Goal: Task Accomplishment & Management: Use online tool/utility

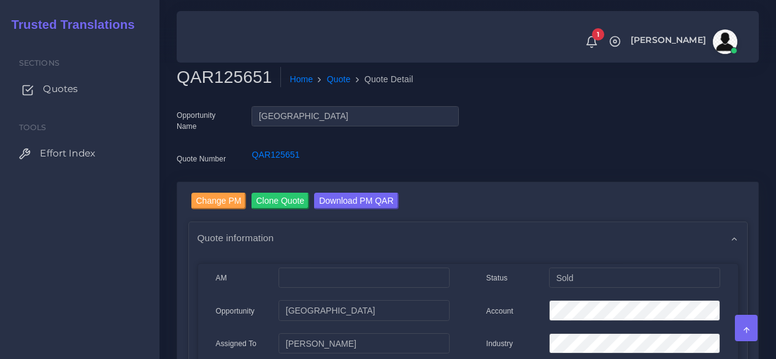
scroll to position [736, 0]
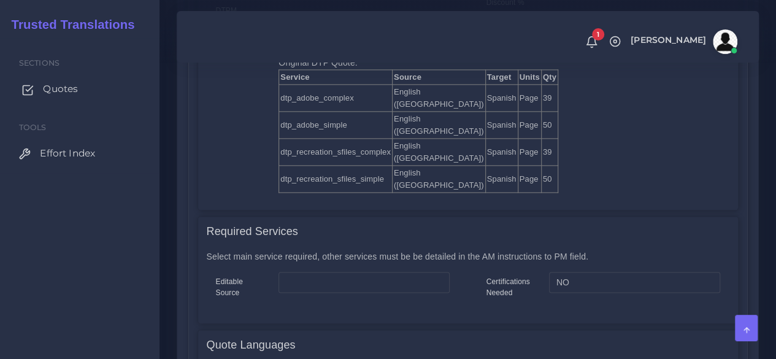
click at [72, 93] on span "Quotes" at bounding box center [60, 88] width 35 height 13
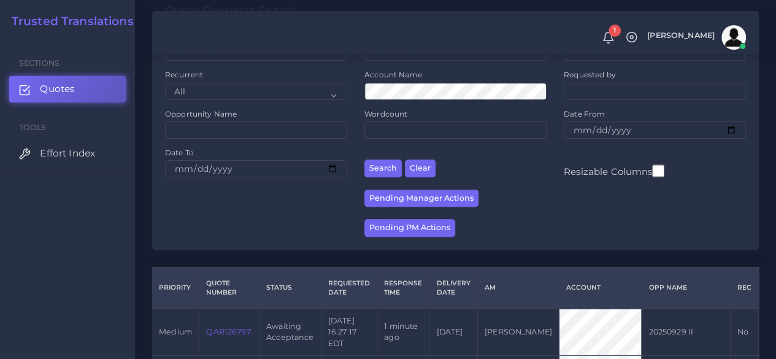
scroll to position [245, 0]
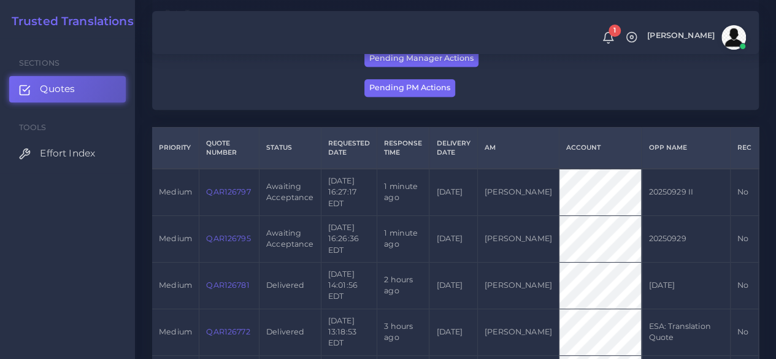
click at [245, 238] on link "QAR126795" at bounding box center [228, 238] width 44 height 9
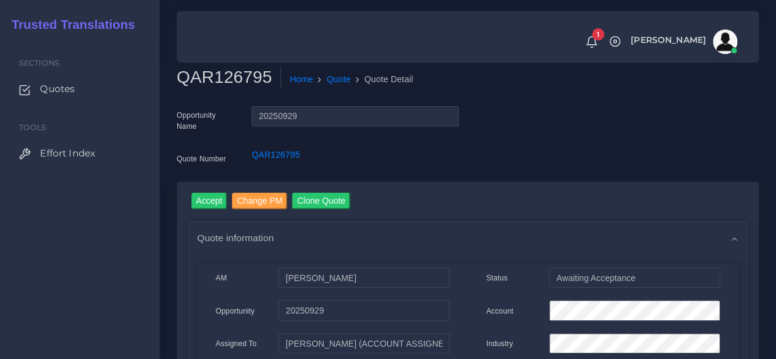
click at [228, 78] on h2 "QAR126795" at bounding box center [229, 77] width 104 height 21
click at [227, 77] on h2 "QAR126795" at bounding box center [229, 77] width 104 height 21
copy h2 "QAR126795"
click at [216, 202] on input "Accept" at bounding box center [209, 201] width 36 height 17
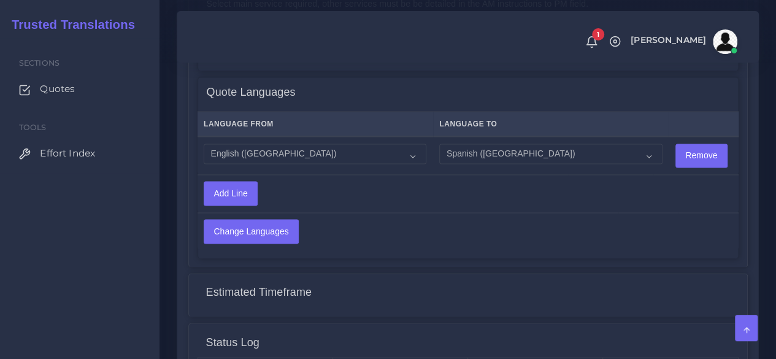
scroll to position [1071, 0]
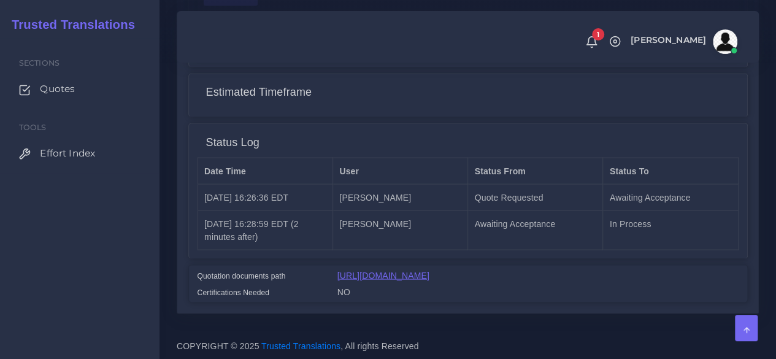
click at [429, 270] on link "[URL][DOMAIN_NAME]" at bounding box center [383, 275] width 92 height 10
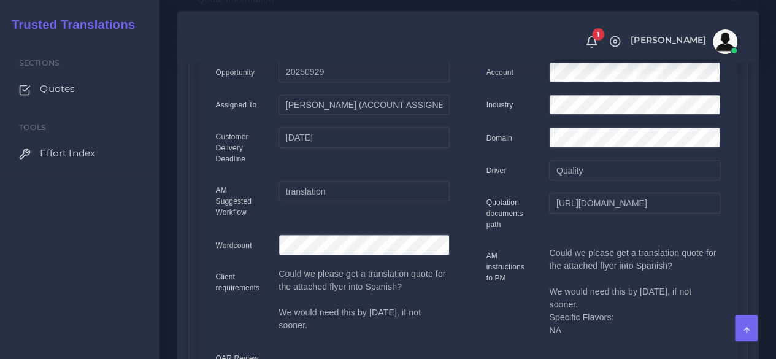
scroll to position [0, 0]
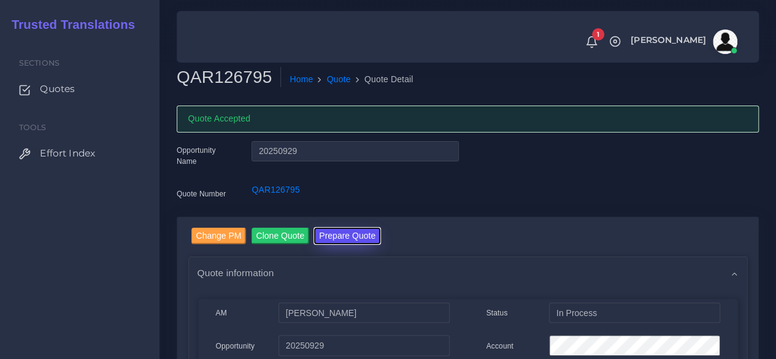
click at [352, 232] on button "Prepare Quote" at bounding box center [347, 236] width 66 height 17
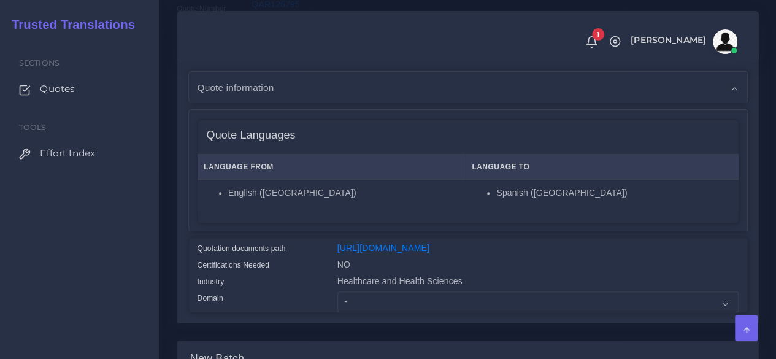
scroll to position [307, 0]
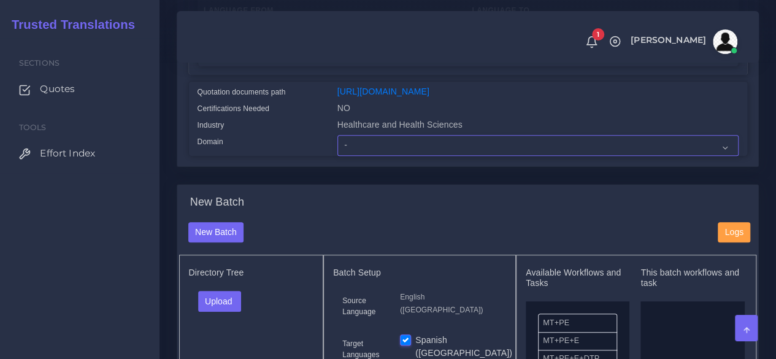
click at [353, 156] on select "- Advertising and Media Agriculture, Forestry and Fishing Architecture, Buildin…" at bounding box center [537, 145] width 401 height 21
select select "Healthcare and Health Sciences"
click at [337, 156] on select "- Advertising and Media Agriculture, Forestry and Fishing Architecture, Buildin…" at bounding box center [537, 145] width 401 height 21
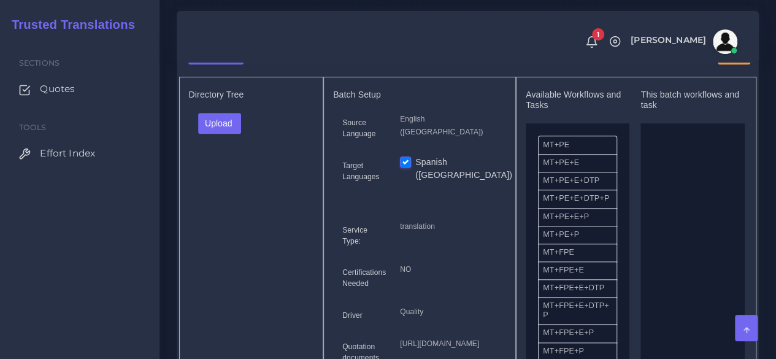
scroll to position [491, 0]
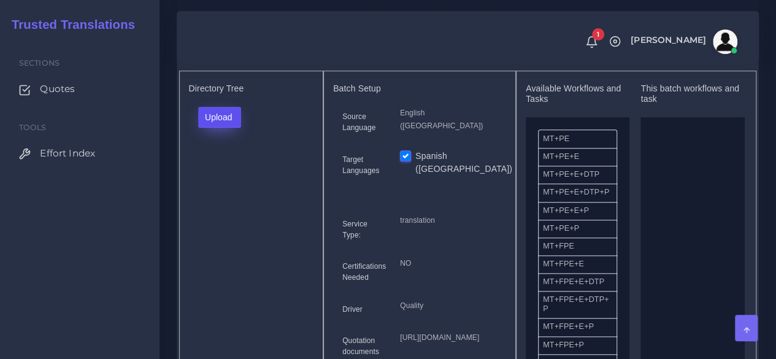
click at [215, 128] on button "Upload" at bounding box center [220, 117] width 44 height 21
click at [236, 171] on label "Files" at bounding box center [241, 163] width 85 height 15
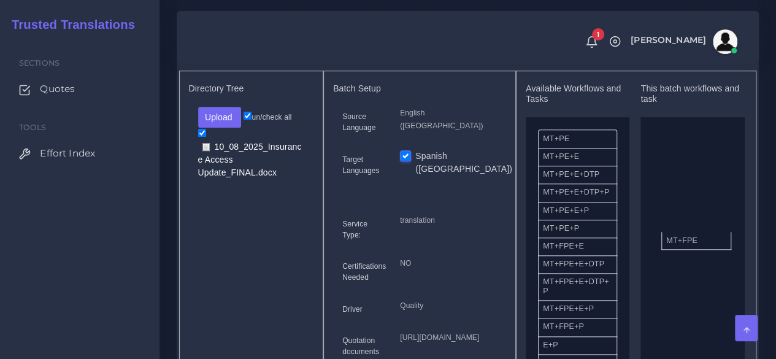
drag, startPoint x: 582, startPoint y: 277, endPoint x: 706, endPoint y: 263, distance: 124.0
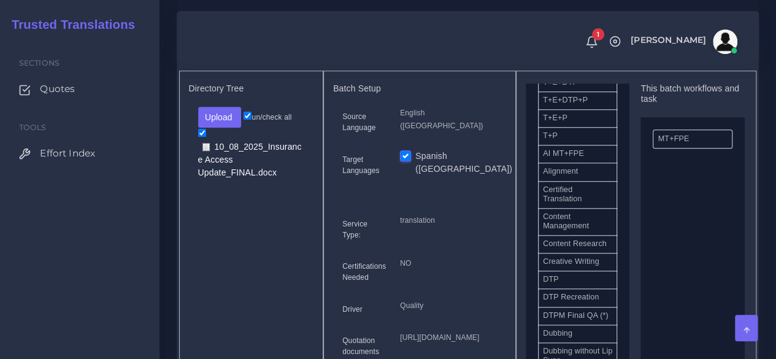
scroll to position [307, 0]
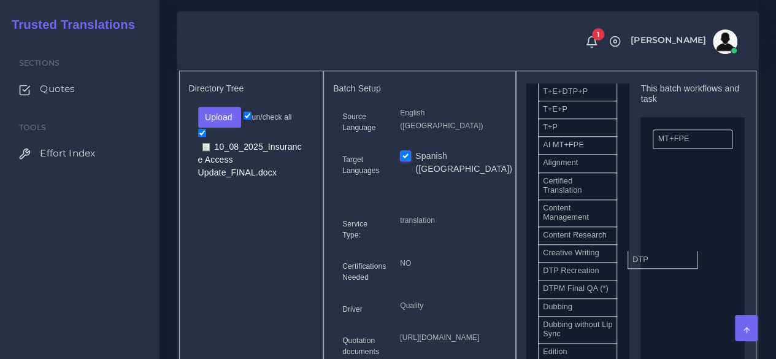
drag, startPoint x: 574, startPoint y: 308, endPoint x: 674, endPoint y: 279, distance: 103.5
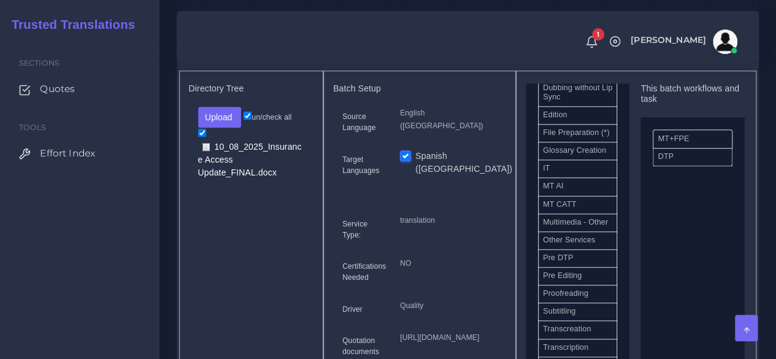
scroll to position [613, 0]
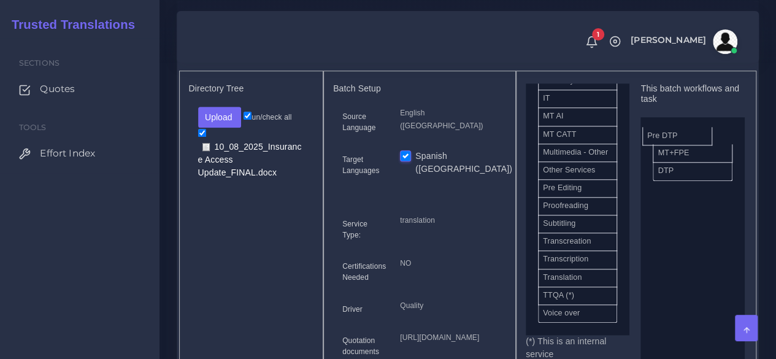
drag, startPoint x: 605, startPoint y: 250, endPoint x: 688, endPoint y: 156, distance: 125.2
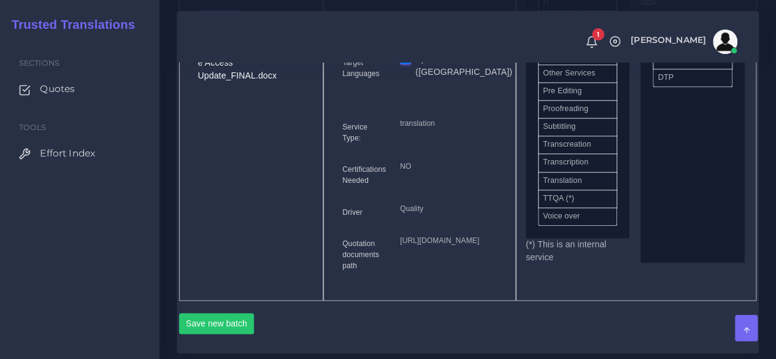
scroll to position [675, 0]
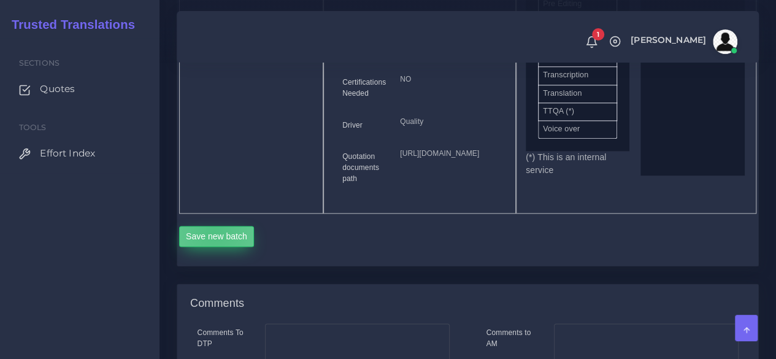
click at [214, 247] on button "Save new batch" at bounding box center [216, 236] width 75 height 21
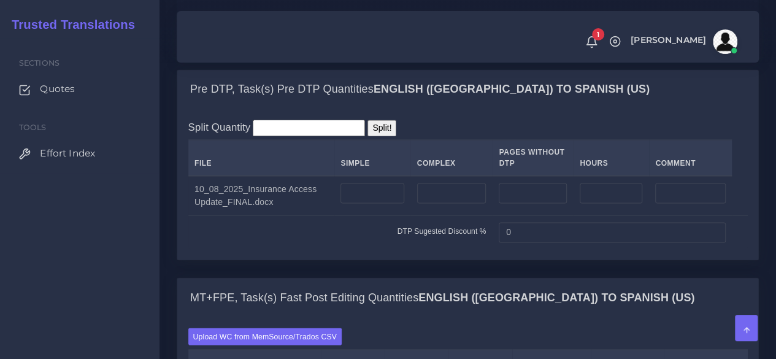
scroll to position [982, 0]
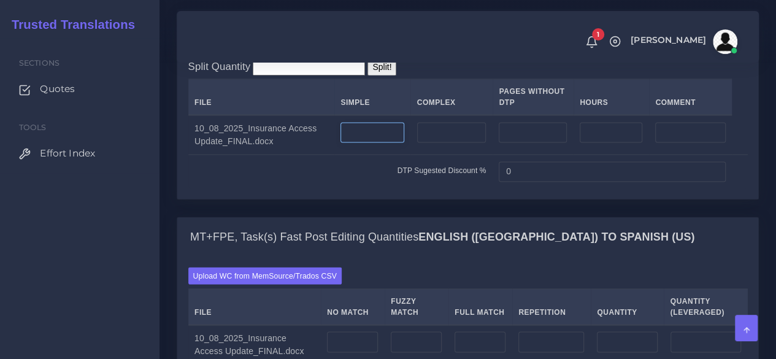
click at [364, 143] on input "number" at bounding box center [371, 132] width 63 height 21
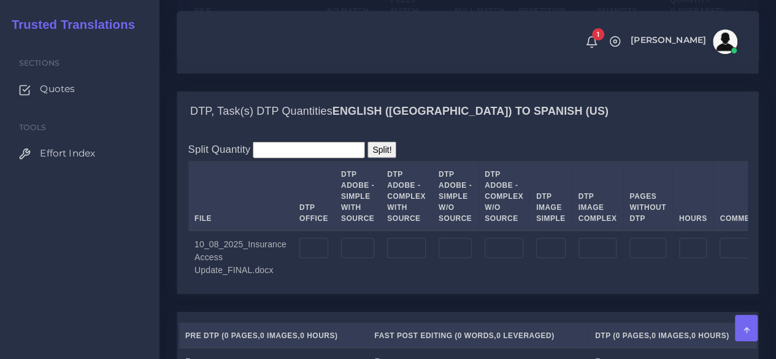
scroll to position [1288, 0]
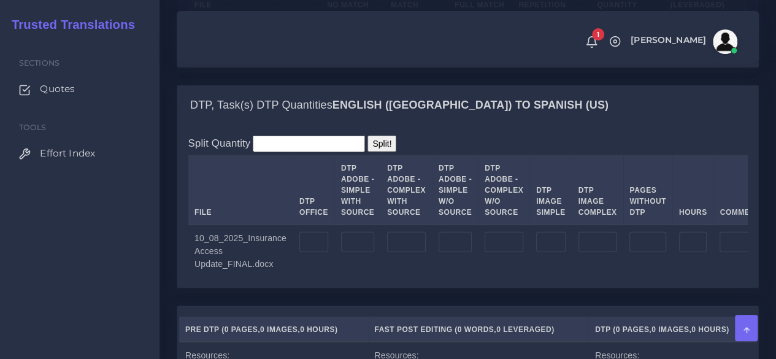
type input "1"
click at [310, 253] on input "number" at bounding box center [313, 242] width 29 height 21
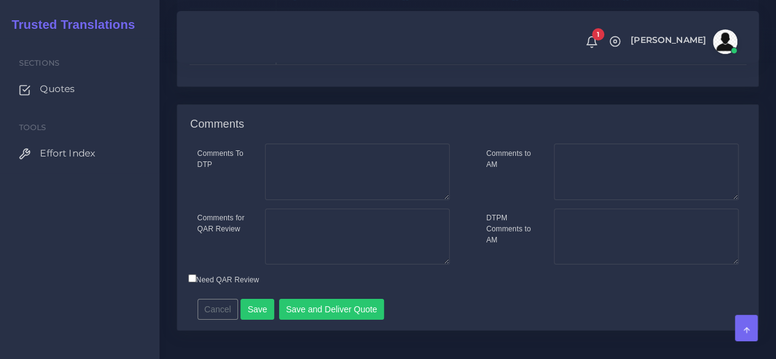
scroll to position [2011, 0]
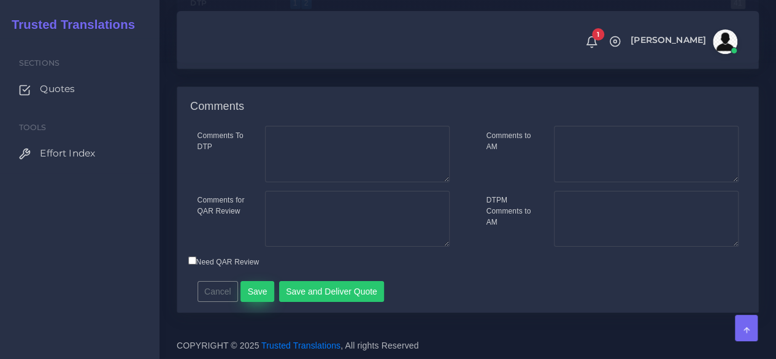
type input "1"
click at [260, 292] on button "Save" at bounding box center [257, 291] width 34 height 21
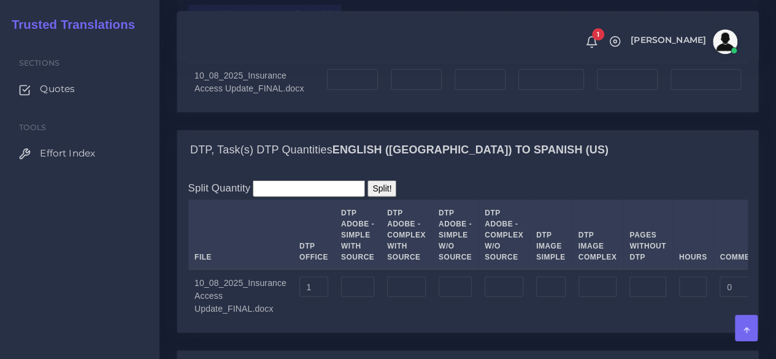
scroll to position [1227, 0]
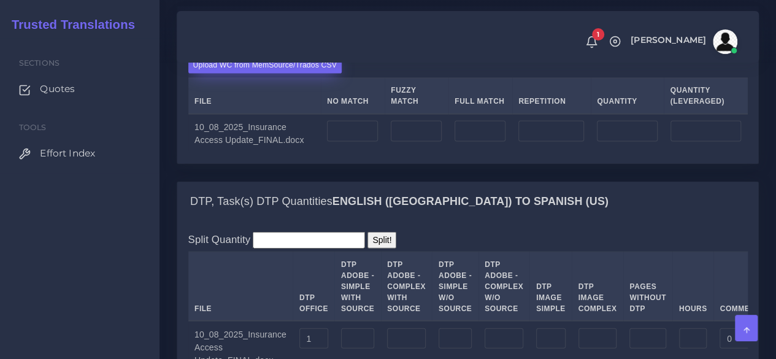
click at [275, 73] on label "Upload WC from MemSource/Trados CSV" at bounding box center [265, 64] width 154 height 17
click at [0, 0] on input "Upload WC from MemSource/Trados CSV" at bounding box center [0, 0] width 0 height 0
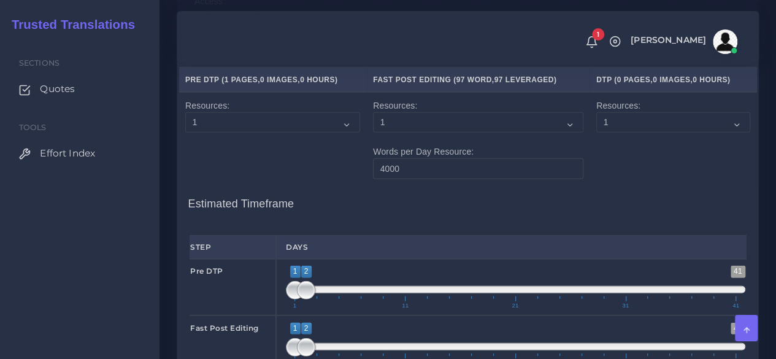
scroll to position [1718, 0]
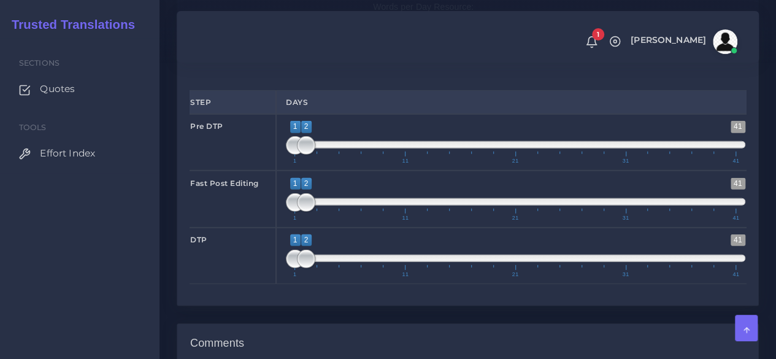
type input "1;1"
drag, startPoint x: 309, startPoint y: 235, endPoint x: 271, endPoint y: 244, distance: 39.1
click at [271, 171] on div "Pre DTP 1 41 1 1 1 — 1 1 11 21 31 41 1;1" at bounding box center [467, 142] width 575 height 56
type input "1;1"
drag, startPoint x: 313, startPoint y: 295, endPoint x: 288, endPoint y: 298, distance: 25.3
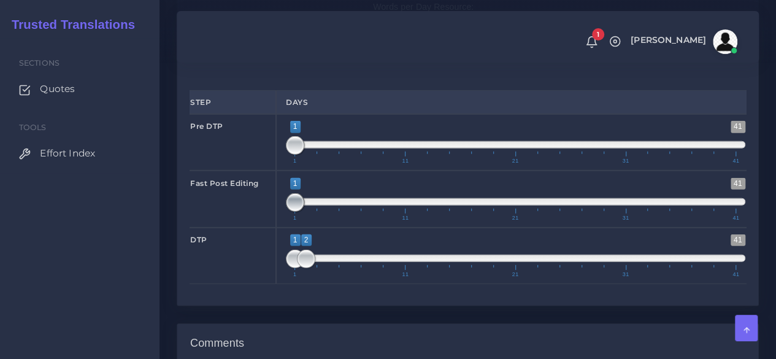
click at [290, 212] on span at bounding box center [295, 202] width 18 height 18
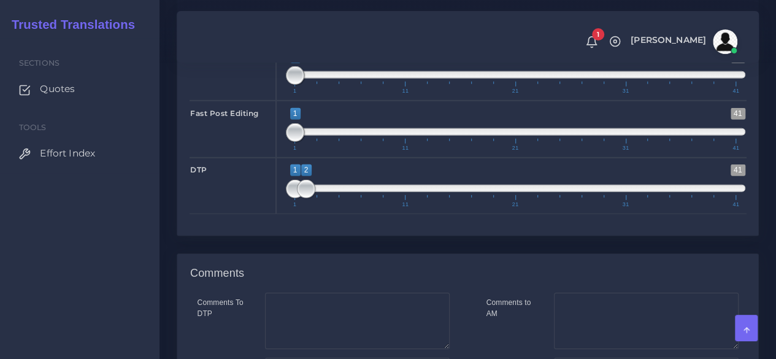
scroll to position [1840, 0]
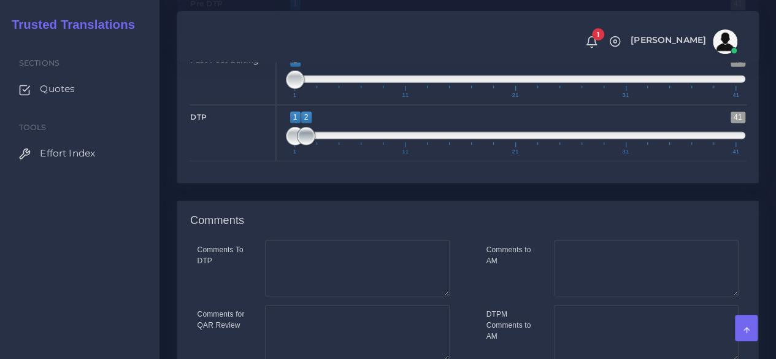
type input "1;1"
drag, startPoint x: 309, startPoint y: 228, endPoint x: 286, endPoint y: 235, distance: 23.9
click at [286, 155] on span "1 41 1 2 1 — 2 1 11 21 31 41" at bounding box center [515, 133] width 459 height 43
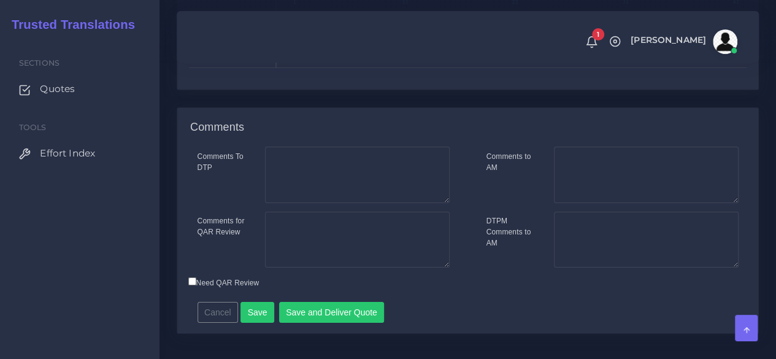
scroll to position [2045, 0]
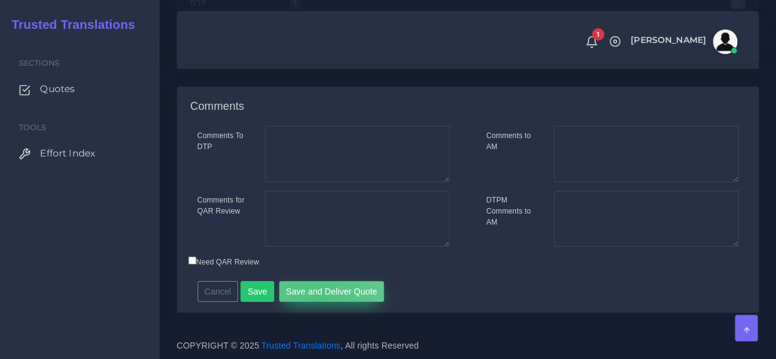
click at [312, 296] on button "Save and Deliver Quote" at bounding box center [332, 291] width 106 height 21
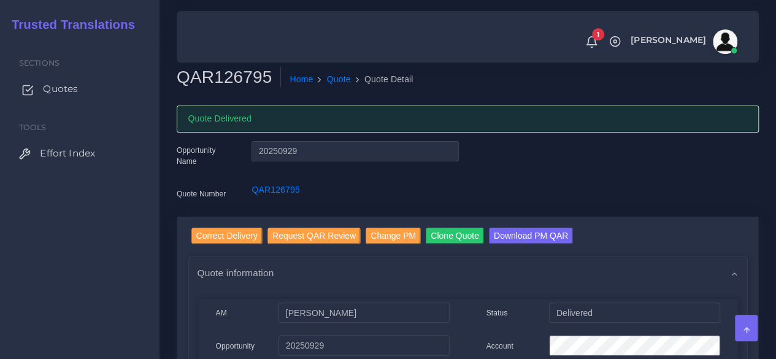
click at [75, 94] on span "Quotes" at bounding box center [60, 88] width 35 height 13
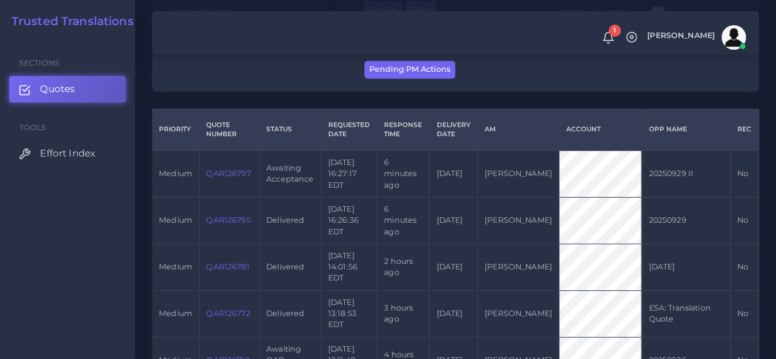
scroll to position [307, 0]
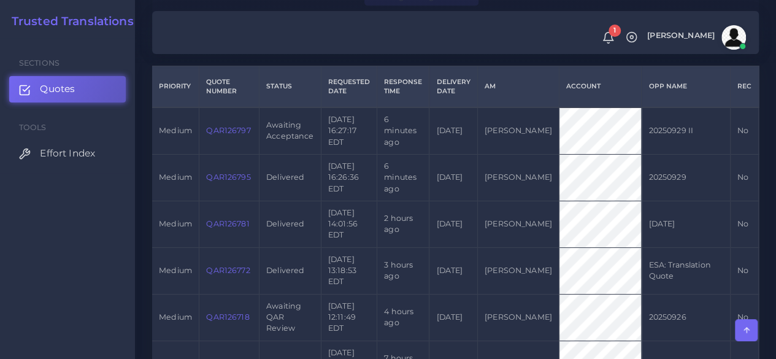
click at [239, 125] on td "QAR126797" at bounding box center [229, 130] width 60 height 47
click at [235, 132] on link "QAR126797" at bounding box center [228, 130] width 44 height 9
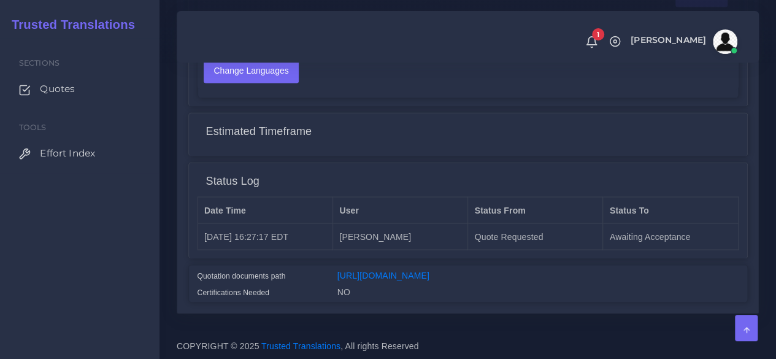
scroll to position [998, 0]
click at [389, 270] on link "[URL][DOMAIN_NAME]" at bounding box center [383, 275] width 92 height 10
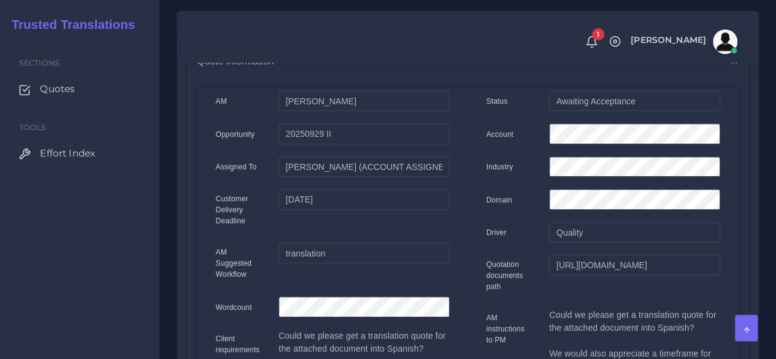
scroll to position [16, 0]
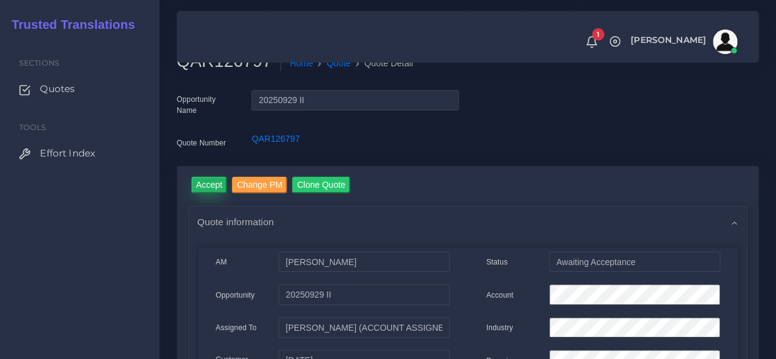
click at [214, 187] on input "Accept" at bounding box center [209, 185] width 36 height 17
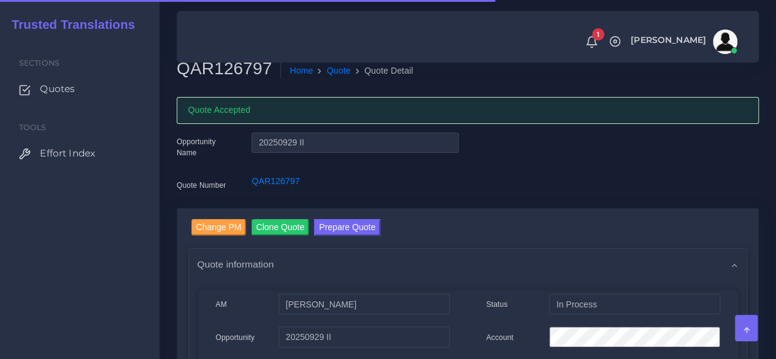
scroll to position [123, 0]
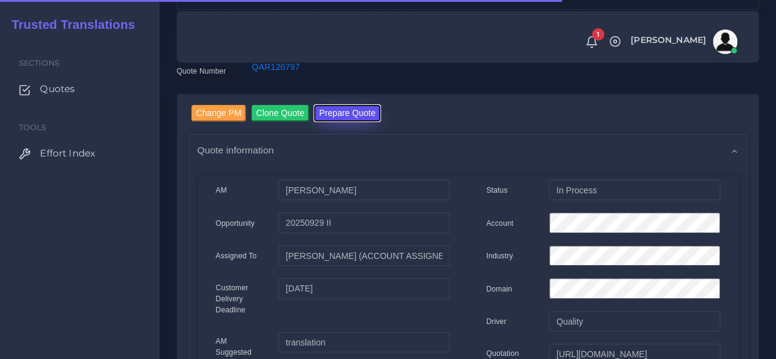
click at [332, 117] on button "Prepare Quote" at bounding box center [347, 113] width 66 height 17
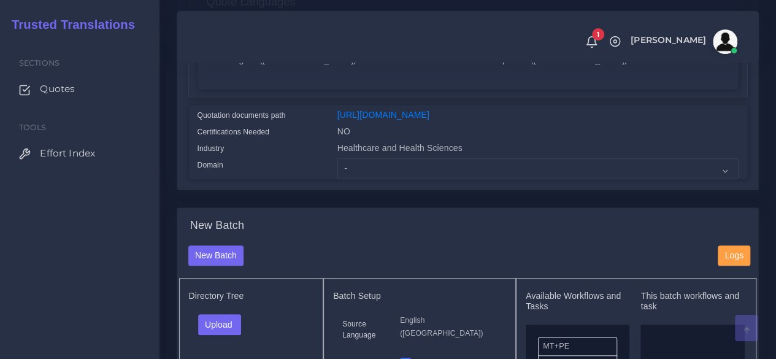
scroll to position [307, 0]
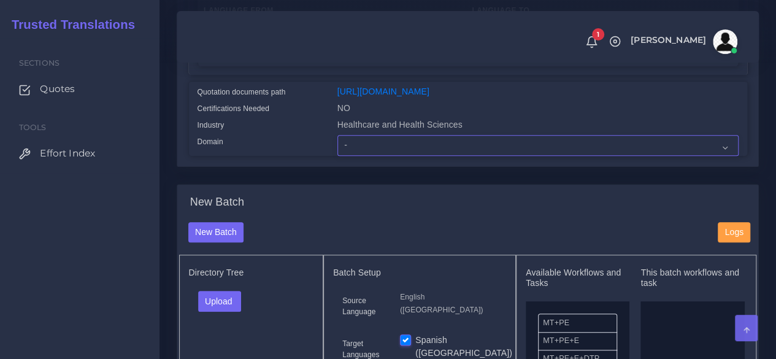
click at [379, 156] on select "- Advertising and Media Agriculture, Forestry and Fishing Architecture, Buildin…" at bounding box center [537, 145] width 401 height 21
select select "Healthcare and Health Sciences"
click at [337, 156] on select "- Advertising and Media Agriculture, Forestry and Fishing Architecture, Buildin…" at bounding box center [537, 145] width 401 height 21
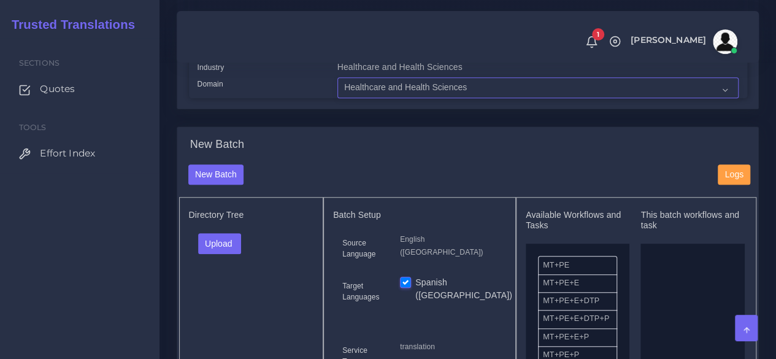
scroll to position [491, 0]
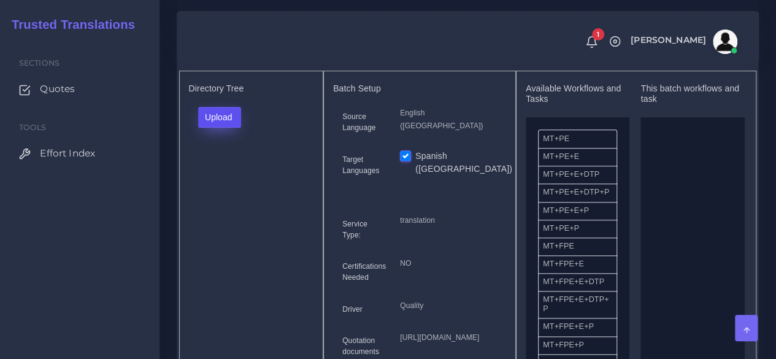
click at [232, 128] on button "Upload" at bounding box center [220, 117] width 44 height 21
click at [225, 171] on label "Files" at bounding box center [241, 163] width 85 height 15
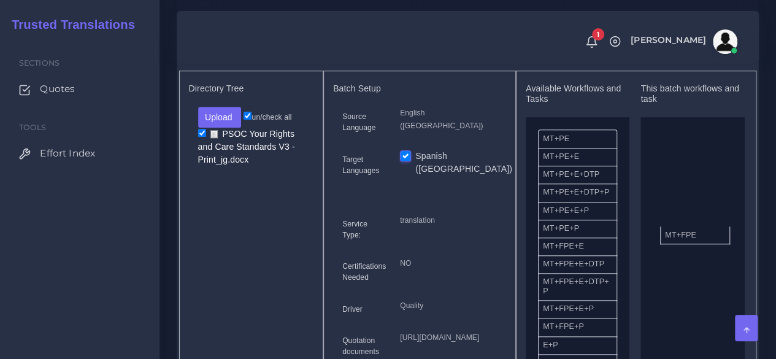
drag, startPoint x: 591, startPoint y: 275, endPoint x: 685, endPoint y: 256, distance: 95.2
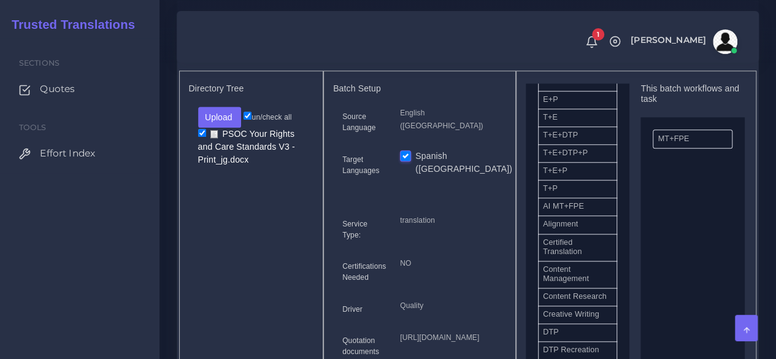
scroll to position [307, 0]
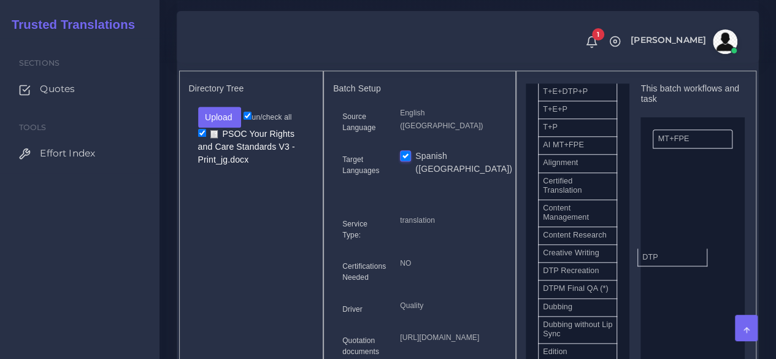
drag, startPoint x: 581, startPoint y: 306, endPoint x: 682, endPoint y: 277, distance: 105.3
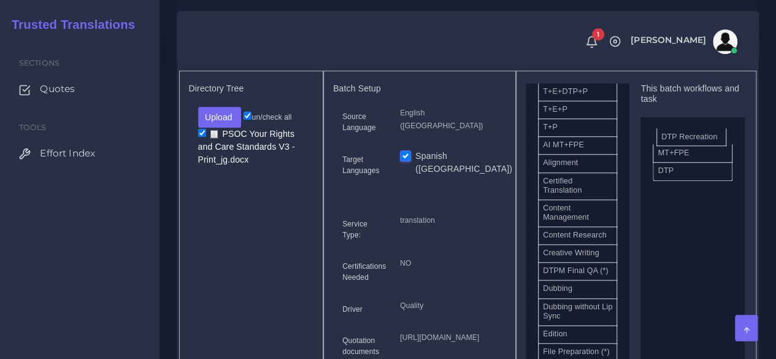
drag, startPoint x: 587, startPoint y: 304, endPoint x: 705, endPoint y: 155, distance: 189.5
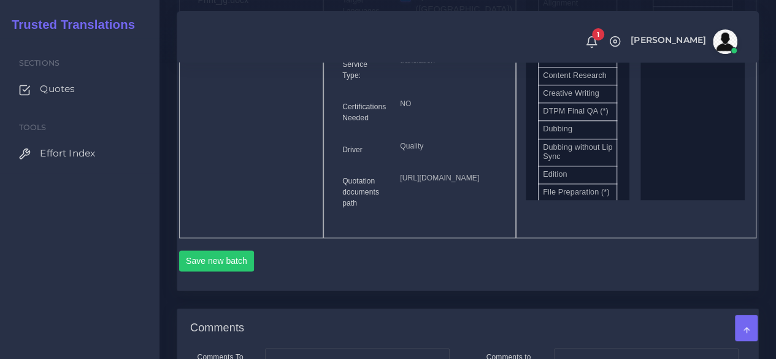
scroll to position [736, 0]
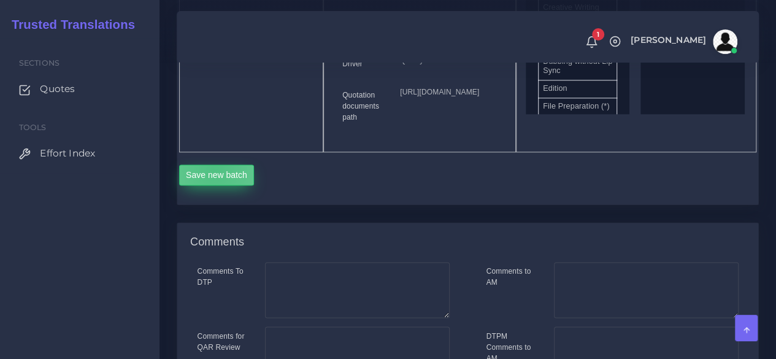
click at [214, 185] on button "Save new batch" at bounding box center [216, 174] width 75 height 21
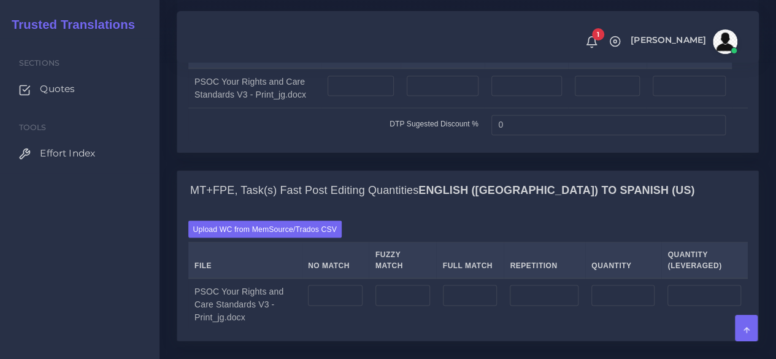
scroll to position [1043, 0]
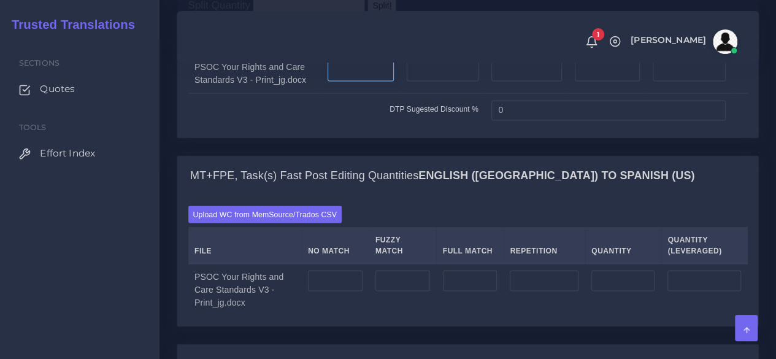
click at [358, 82] on input "number" at bounding box center [361, 71] width 66 height 21
type input "6"
click at [440, 93] on td at bounding box center [443, 73] width 85 height 40
click at [436, 82] on input "number" at bounding box center [443, 71] width 72 height 21
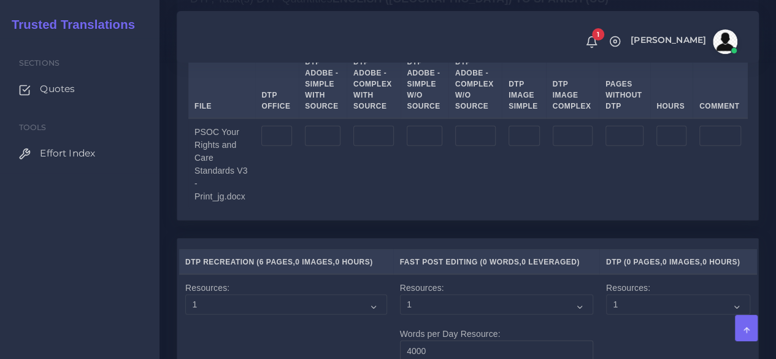
scroll to position [1411, 0]
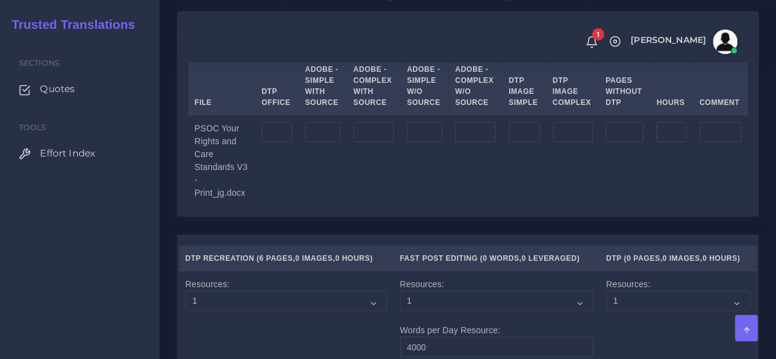
type input "10"
click at [327, 143] on input "number" at bounding box center [323, 132] width 36 height 21
type input "6"
click at [379, 143] on input "number" at bounding box center [373, 132] width 40 height 21
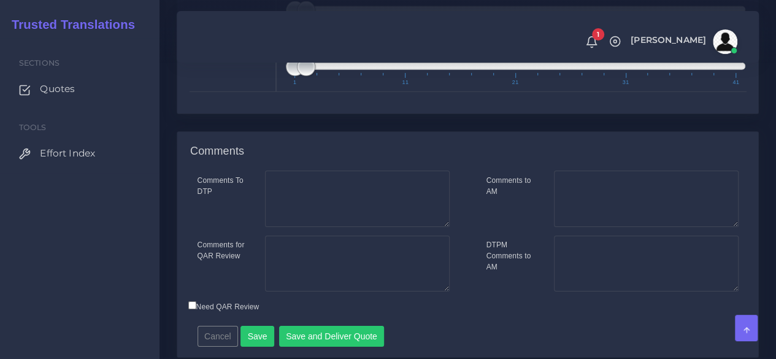
scroll to position [2038, 0]
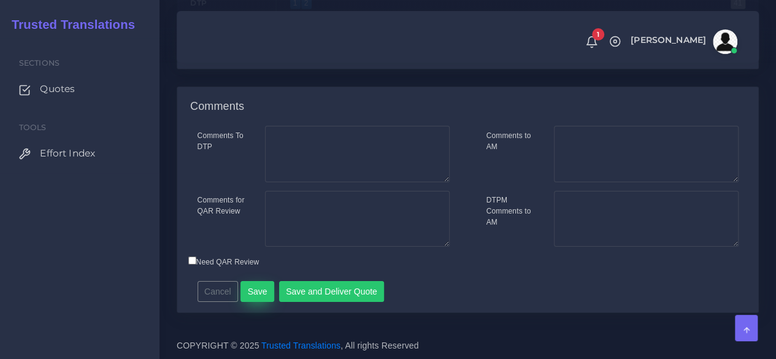
type input "10"
click at [250, 296] on button "Save" at bounding box center [257, 291] width 34 height 21
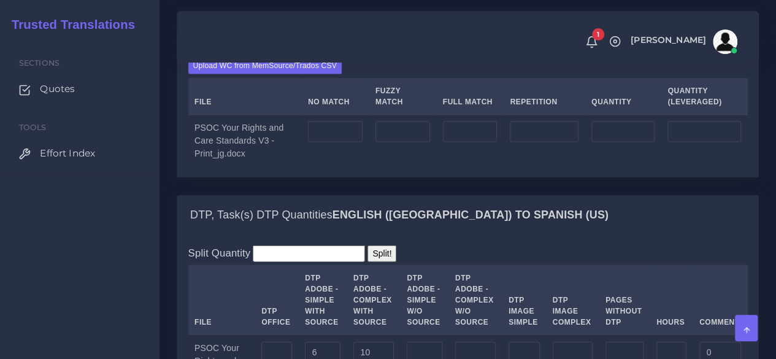
scroll to position [1227, 0]
click at [261, 73] on label "Upload WC from MemSource/Trados CSV" at bounding box center [265, 64] width 154 height 17
click at [0, 0] on input "Upload WC from MemSource/Trados CSV" at bounding box center [0, 0] width 0 height 0
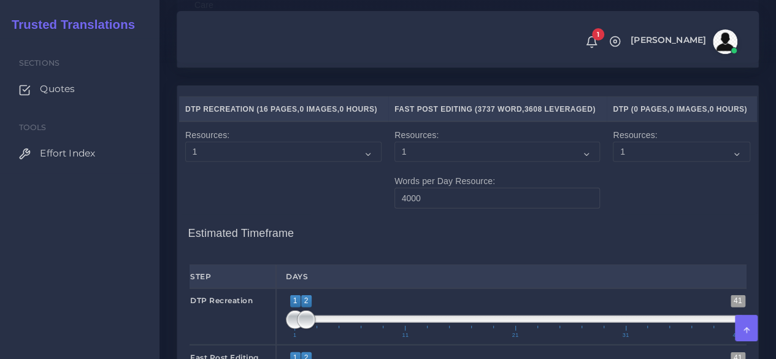
scroll to position [1840, 0]
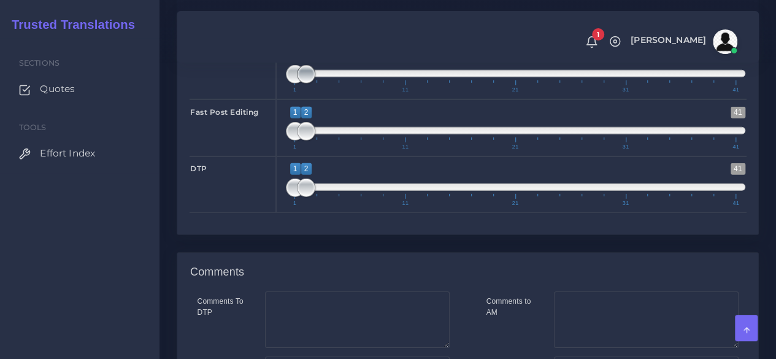
type input "1;1"
drag, startPoint x: 304, startPoint y: 141, endPoint x: 295, endPoint y: 143, distance: 9.4
click at [295, 83] on span at bounding box center [295, 74] width 18 height 18
type input "2;2"
drag, startPoint x: 293, startPoint y: 253, endPoint x: 304, endPoint y: 253, distance: 11.0
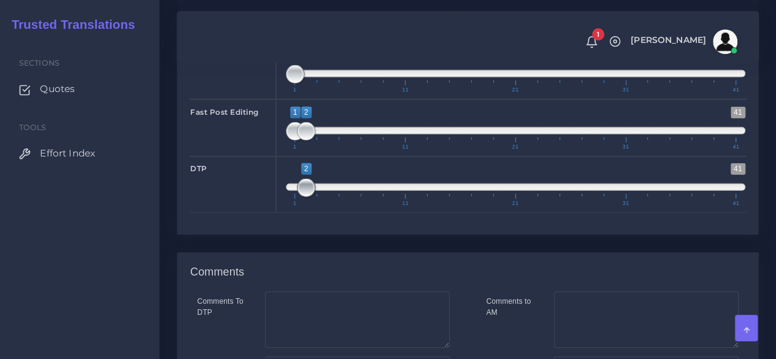
click at [304, 197] on span at bounding box center [306, 188] width 18 height 18
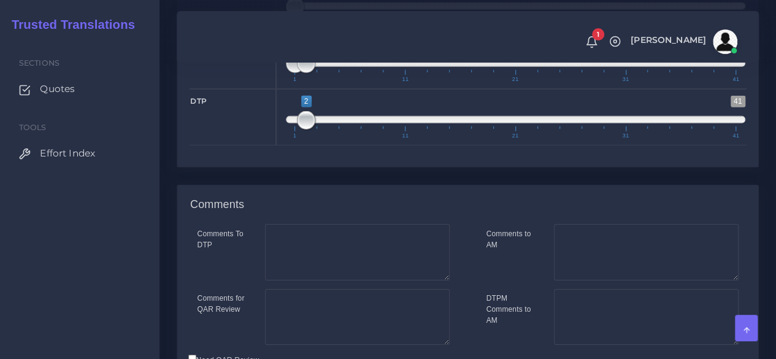
scroll to position [2073, 0]
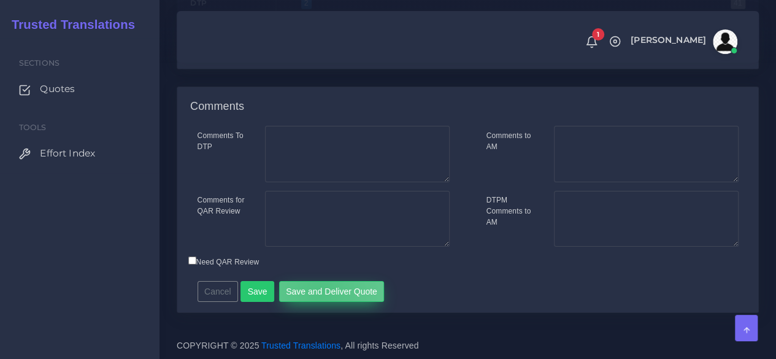
click at [315, 293] on button "Save and Deliver Quote" at bounding box center [332, 291] width 106 height 21
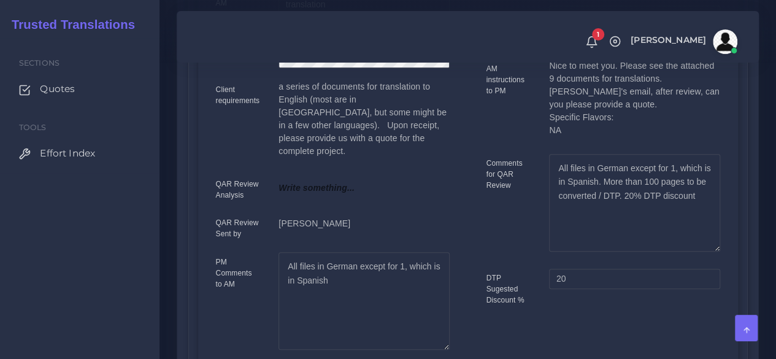
scroll to position [368, 0]
